Goal: Information Seeking & Learning: Learn about a topic

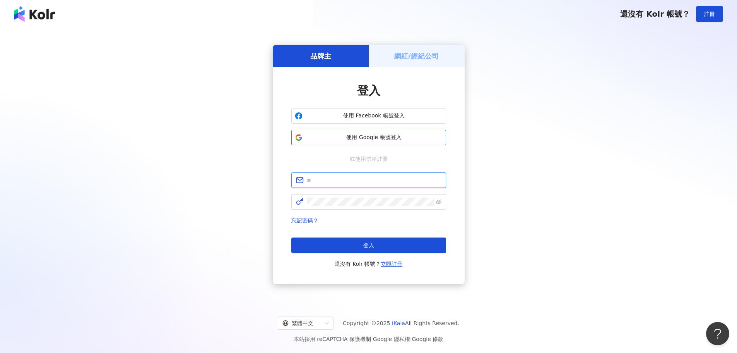
type input "**********"
click at [387, 140] on span "使用 Google 帳號登入" at bounding box center [374, 138] width 137 height 8
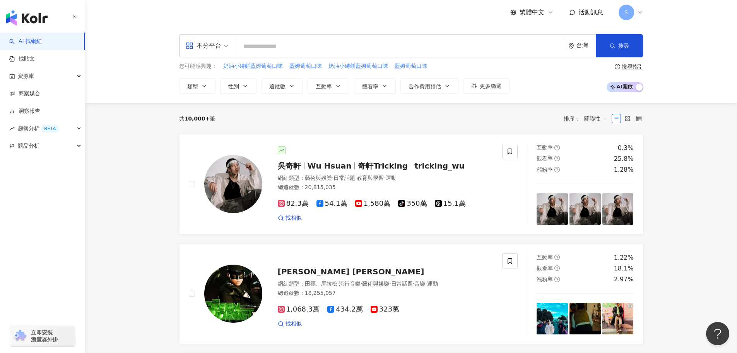
click at [637, 10] on div "S" at bounding box center [631, 12] width 25 height 15
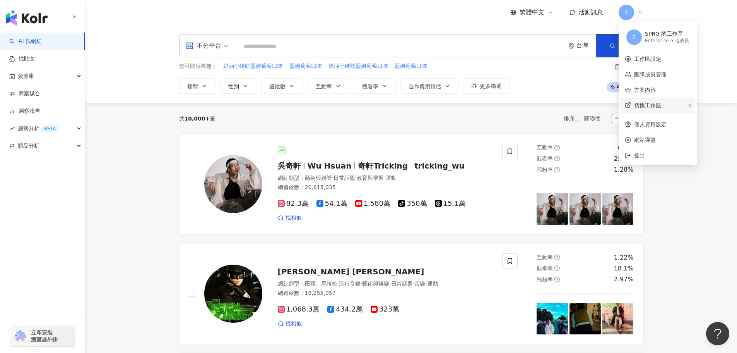
click at [664, 102] on div "切換工作區" at bounding box center [657, 105] width 75 height 15
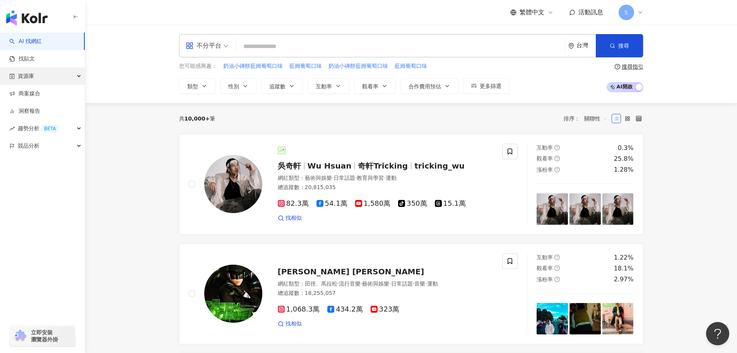
click at [75, 77] on div "資源庫" at bounding box center [42, 75] width 85 height 17
click at [69, 81] on div "資源庫" at bounding box center [42, 75] width 85 height 17
click at [42, 41] on link "AI 找網紅" at bounding box center [25, 42] width 33 height 8
click at [258, 48] on input "search" at bounding box center [400, 46] width 323 height 15
click at [640, 8] on div "S" at bounding box center [631, 12] width 25 height 15
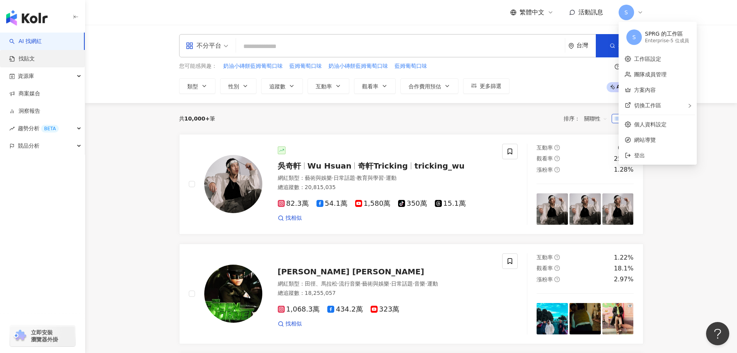
click at [28, 58] on link "找貼文" at bounding box center [22, 59] width 26 height 8
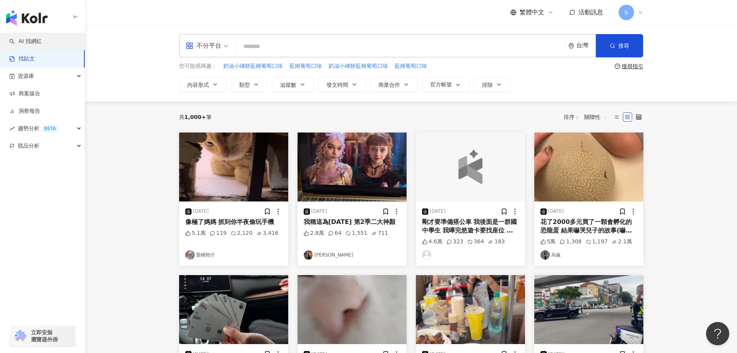
click at [42, 42] on link "AI 找網紅" at bounding box center [25, 42] width 33 height 8
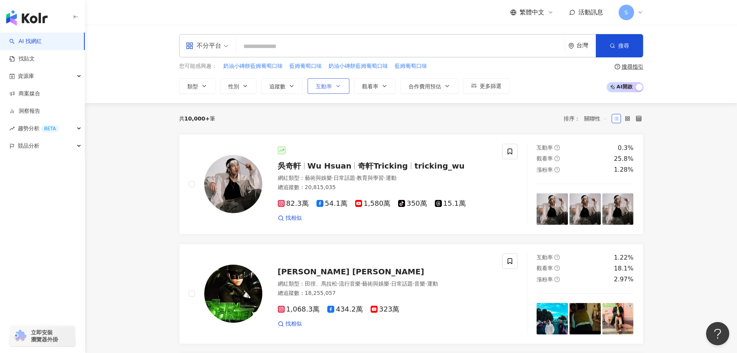
click at [335, 87] on icon "button" at bounding box center [338, 86] width 6 height 6
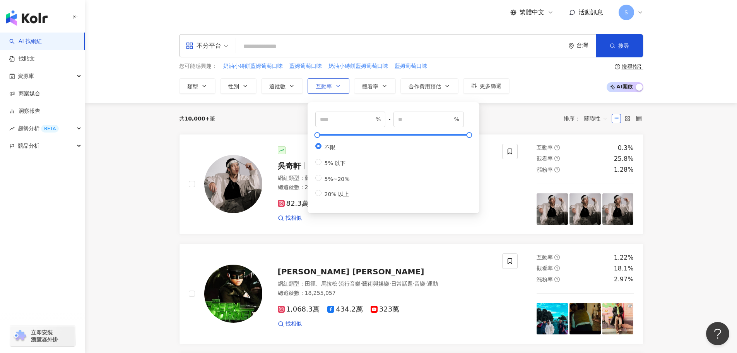
click at [337, 88] on icon "button" at bounding box center [338, 86] width 6 height 6
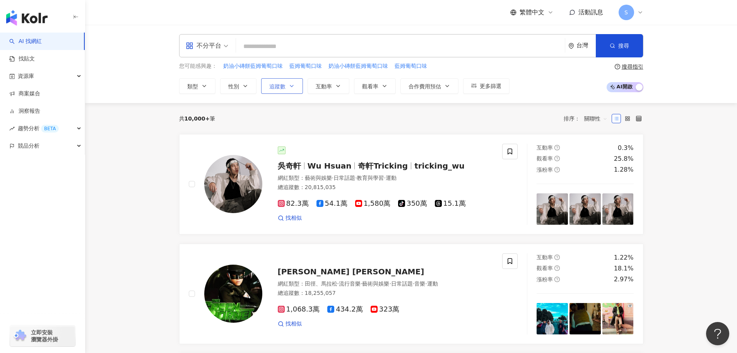
click at [290, 84] on icon "button" at bounding box center [292, 86] width 6 height 6
click at [234, 89] on span "性別" at bounding box center [233, 86] width 11 height 6
click at [207, 86] on icon "button" at bounding box center [204, 86] width 6 height 6
click at [71, 76] on div "資源庫" at bounding box center [42, 75] width 85 height 17
click at [38, 94] on link "網紅管理" at bounding box center [30, 94] width 22 height 8
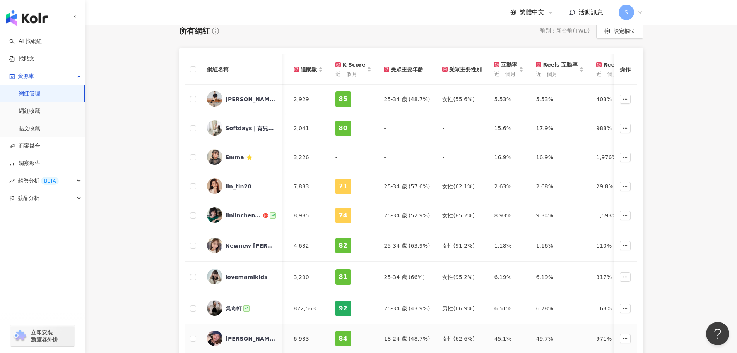
scroll to position [77, 0]
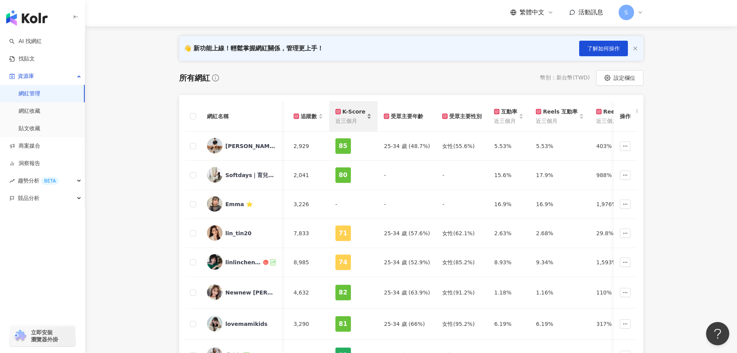
click at [359, 115] on div "K-Score" at bounding box center [350, 111] width 30 height 9
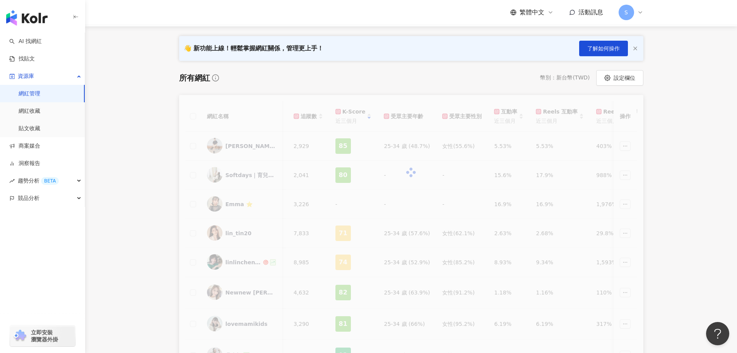
click at [356, 97] on div at bounding box center [411, 172] width 464 height 155
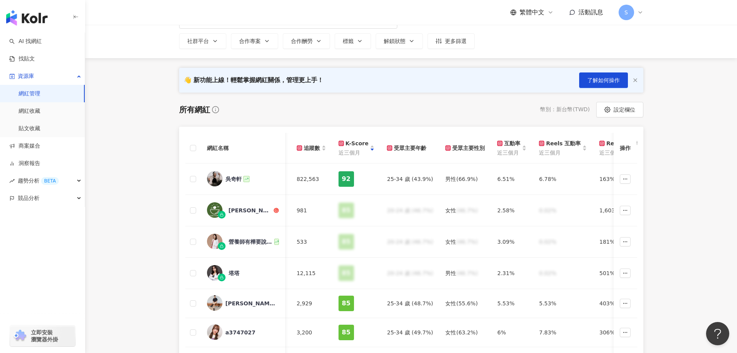
scroll to position [116, 0]
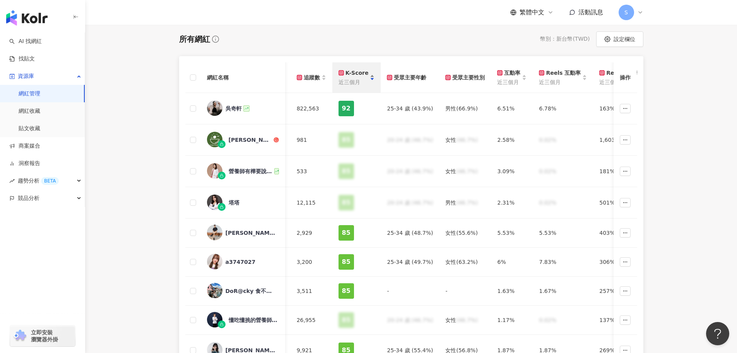
click at [368, 75] on div "K-Score 近三個月" at bounding box center [357, 77] width 36 height 18
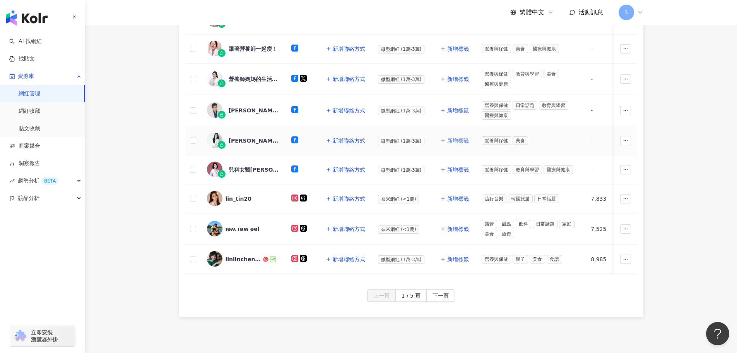
scroll to position [305, 0]
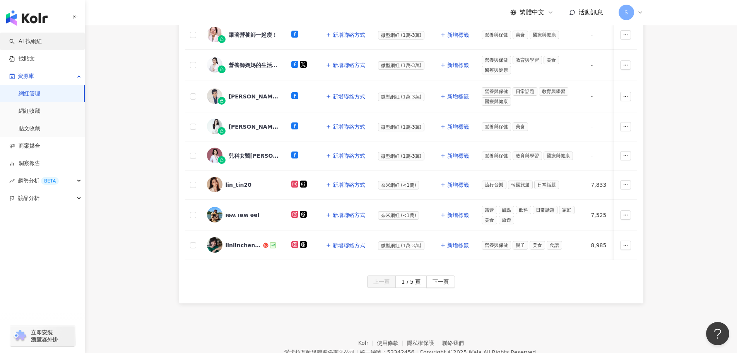
click at [34, 39] on link "AI 找網紅" at bounding box center [25, 42] width 33 height 8
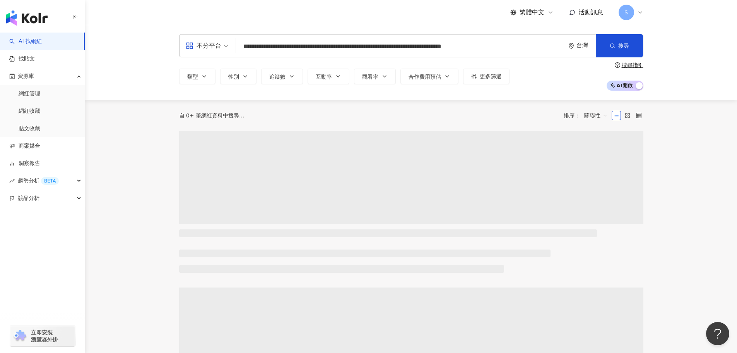
scroll to position [0, 91]
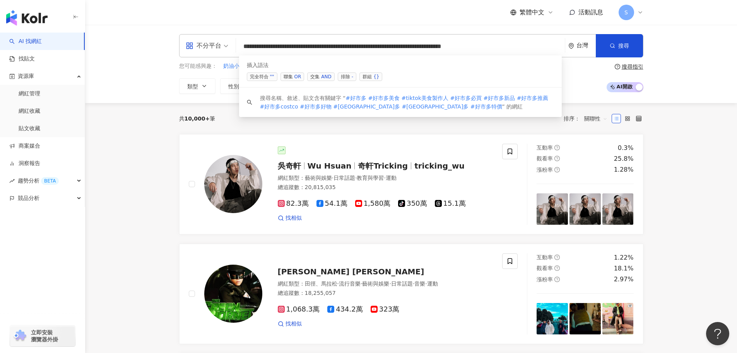
drag, startPoint x: 517, startPoint y: 47, endPoint x: 485, endPoint y: 49, distance: 31.8
click at [485, 49] on input "**********" at bounding box center [400, 46] width 323 height 15
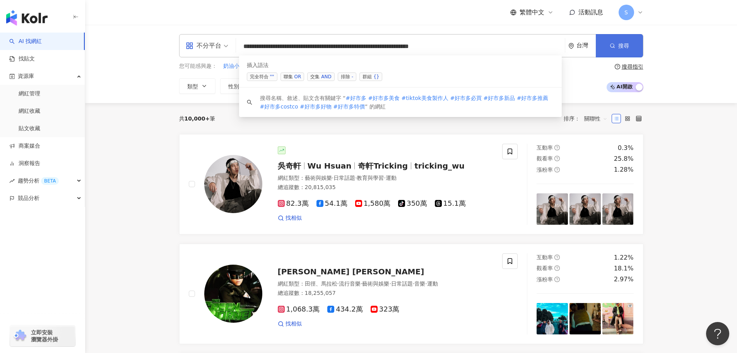
type input "**********"
click at [606, 44] on button "搜尋" at bounding box center [619, 45] width 47 height 23
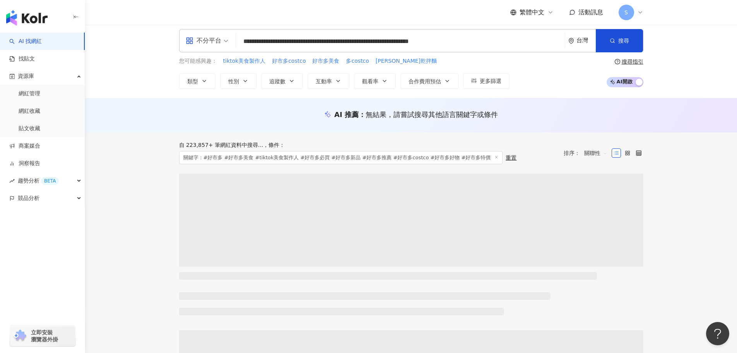
scroll to position [39, 0]
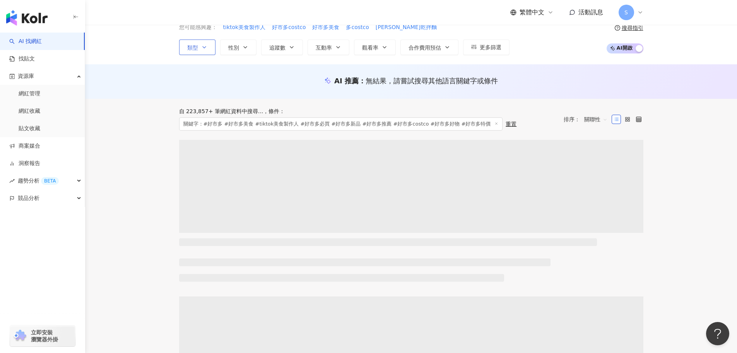
click at [203, 49] on icon "button" at bounding box center [204, 47] width 6 height 6
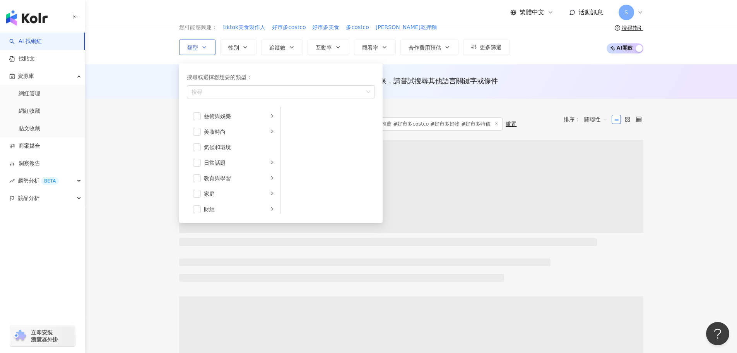
click at [204, 49] on icon "button" at bounding box center [204, 47] width 6 height 6
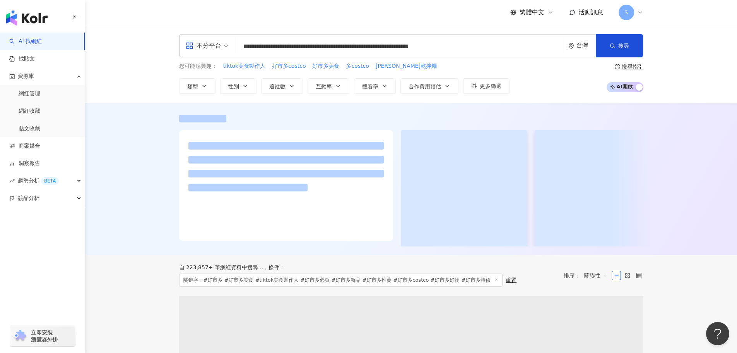
click at [240, 48] on input "**********" at bounding box center [400, 46] width 323 height 15
click at [231, 81] on button "性別" at bounding box center [238, 85] width 36 height 15
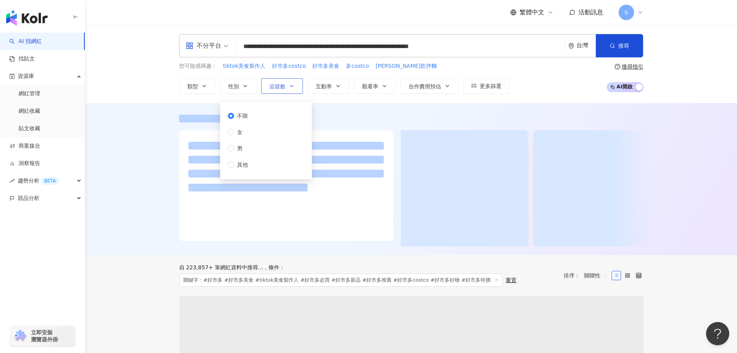
click at [276, 83] on span "追蹤數" at bounding box center [277, 86] width 16 height 6
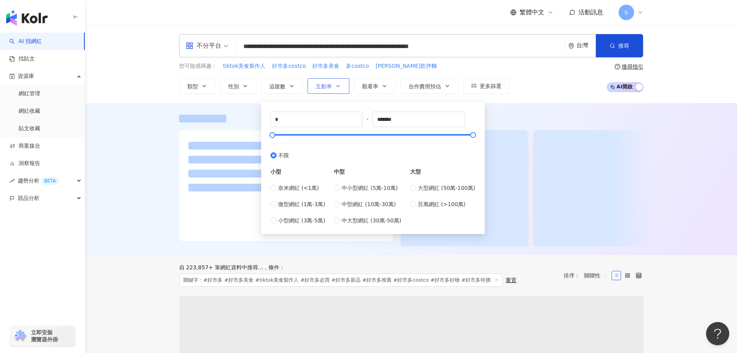
click at [334, 87] on button "互動率" at bounding box center [329, 85] width 42 height 15
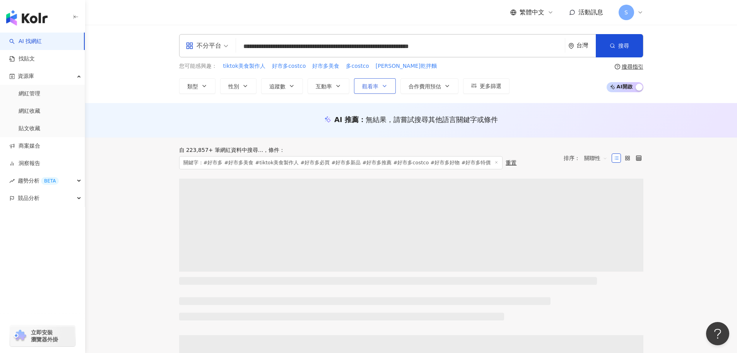
click at [368, 86] on span "觀看率" at bounding box center [370, 86] width 16 height 6
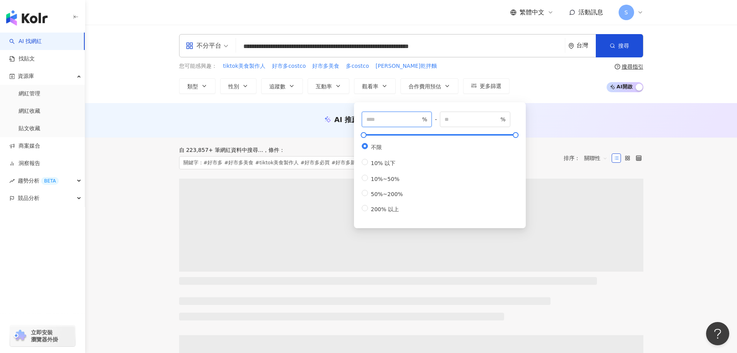
click at [387, 123] on input "number" at bounding box center [393, 119] width 54 height 9
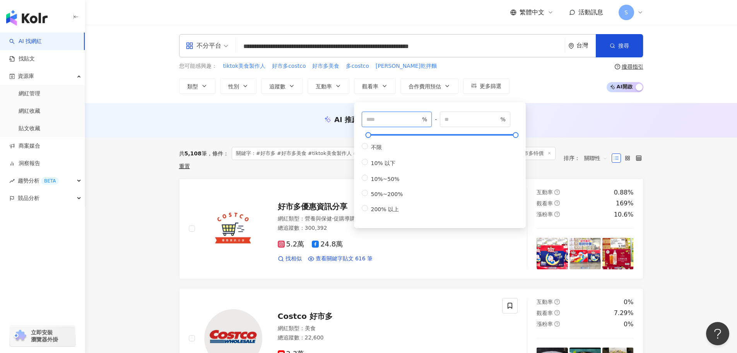
type input "***"
click at [323, 106] on div "AI 推薦 ： 無結果，請嘗試搜尋其他語言關鍵字或條件" at bounding box center [411, 120] width 652 height 34
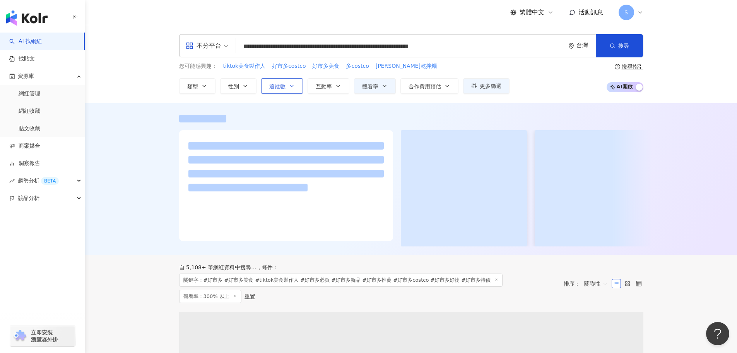
click at [276, 88] on span "追蹤數" at bounding box center [277, 86] width 16 height 6
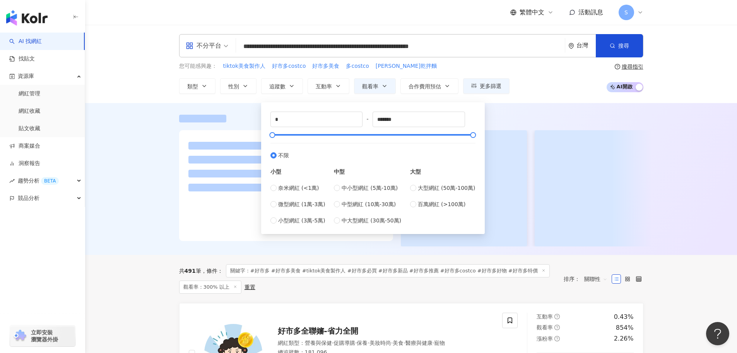
type input "****"
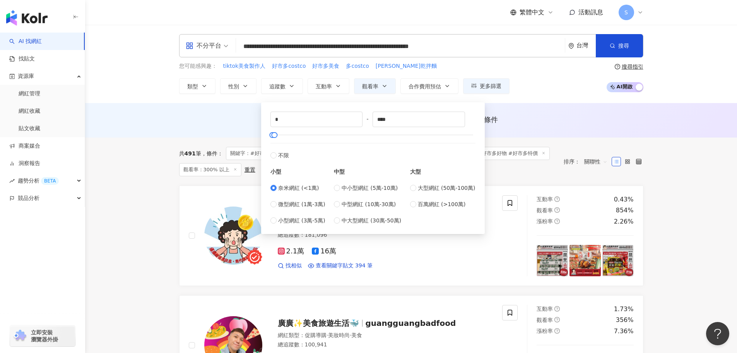
click at [228, 105] on div "AI 推薦 ： 無結果，請嘗試搜尋其他語言關鍵字或條件" at bounding box center [411, 120] width 652 height 34
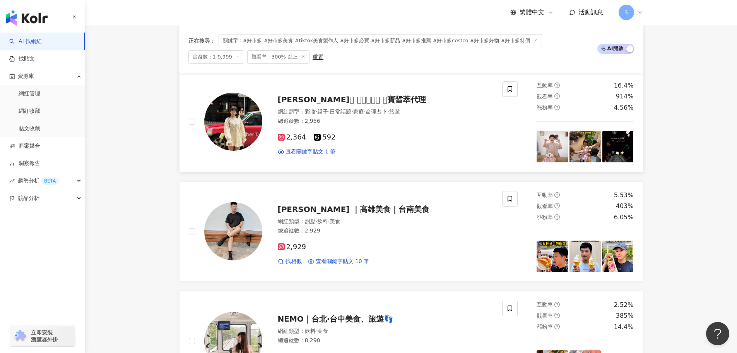
scroll to position [109, 0]
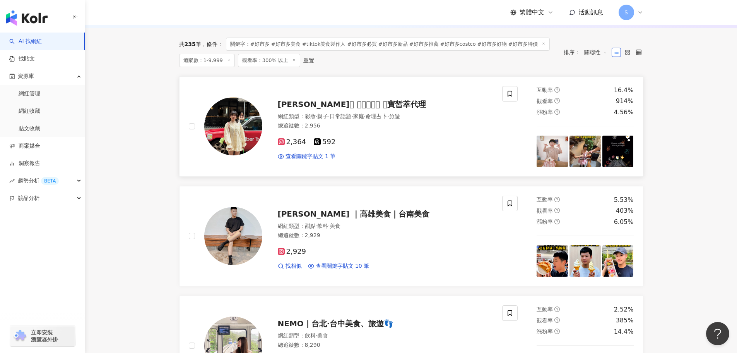
click at [320, 103] on span "[PERSON_NAME]𖤐 𝐾𝑖𝑚𝑚𝑦 ｜寶皙萃代理" at bounding box center [352, 103] width 149 height 9
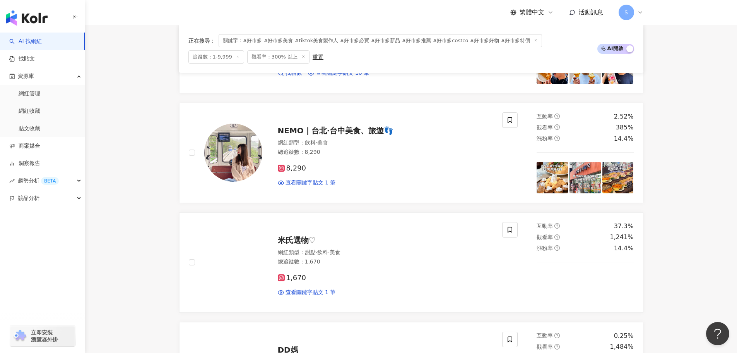
scroll to position [303, 0]
